Goal: Information Seeking & Learning: Learn about a topic

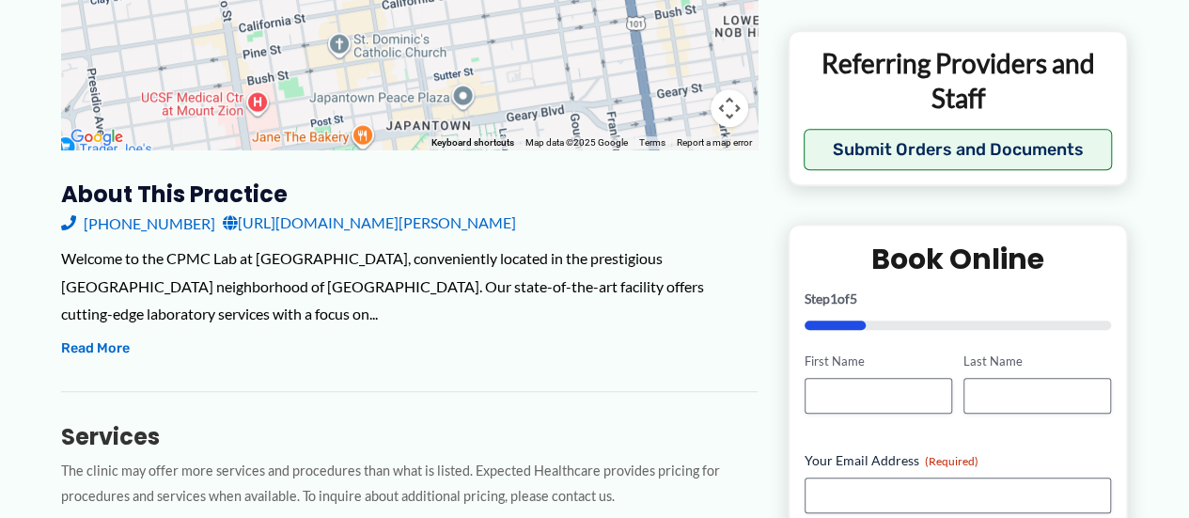
scroll to position [564, 0]
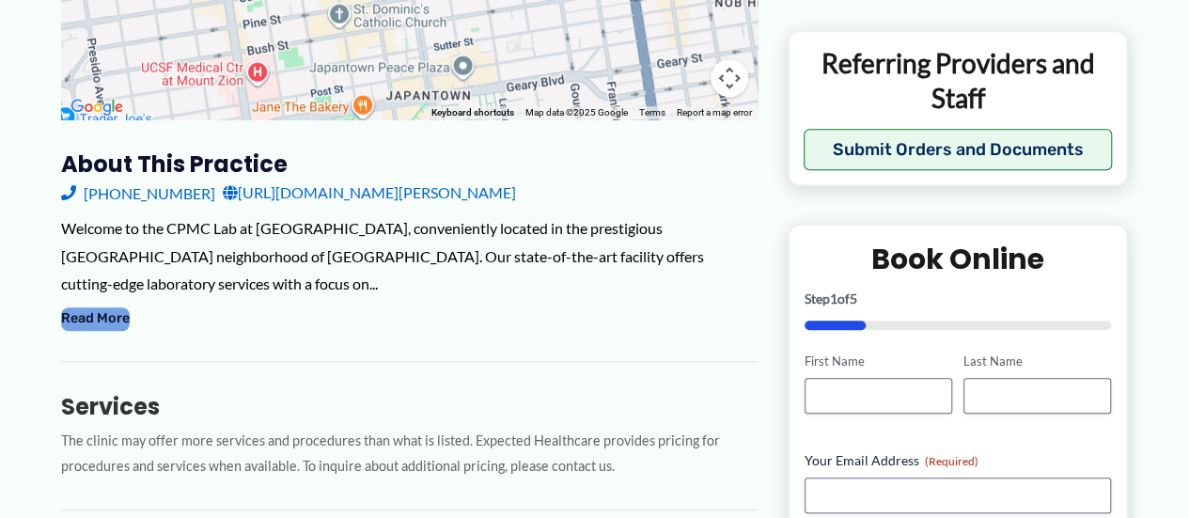
click at [106, 307] on button "Read More" at bounding box center [95, 318] width 69 height 23
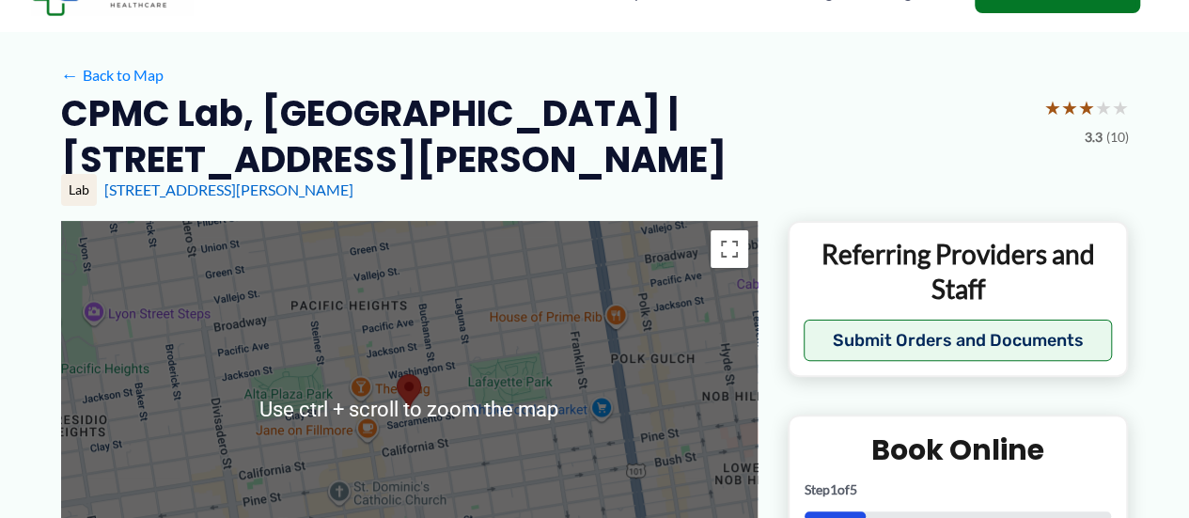
scroll to position [0, 0]
